Goal: Check status: Check status

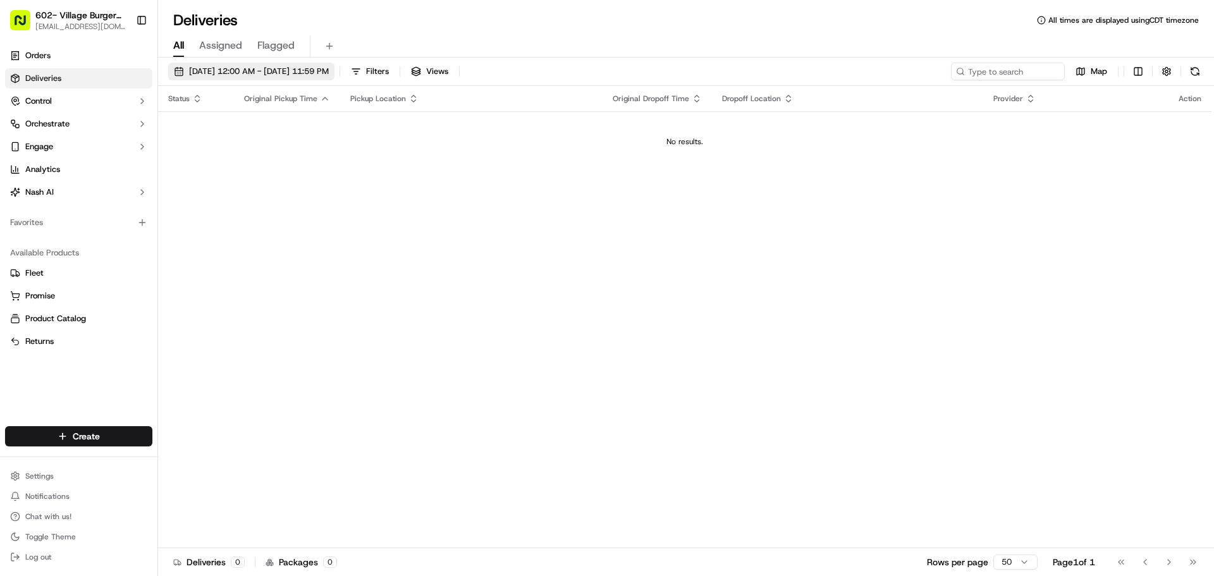
click at [329, 71] on span "[DATE] 12:00 AM - [DATE] 11:59 PM" at bounding box center [259, 71] width 140 height 11
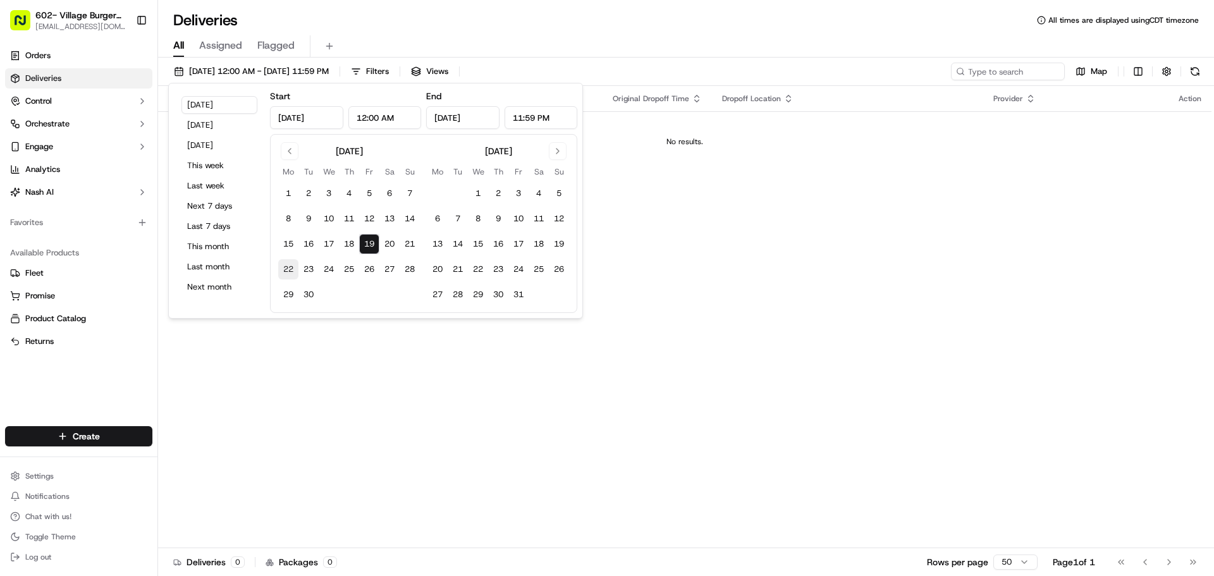
click at [297, 275] on button "22" at bounding box center [288, 269] width 20 height 20
type input "[DATE]"
click at [636, 258] on div "Status Original Pickup Time Pickup Location Original Dropoff Time Dropoff Locat…" at bounding box center [685, 317] width 1054 height 462
